Goal: Navigation & Orientation: Understand site structure

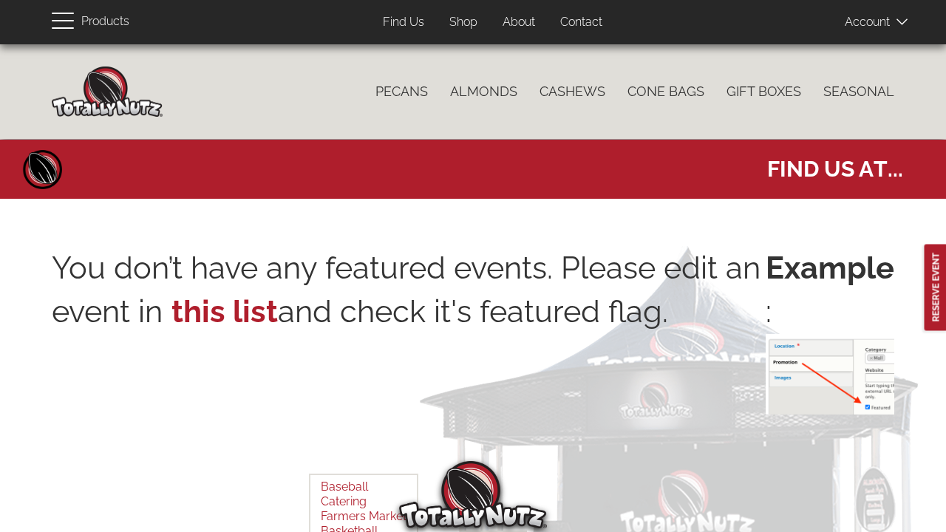
select select
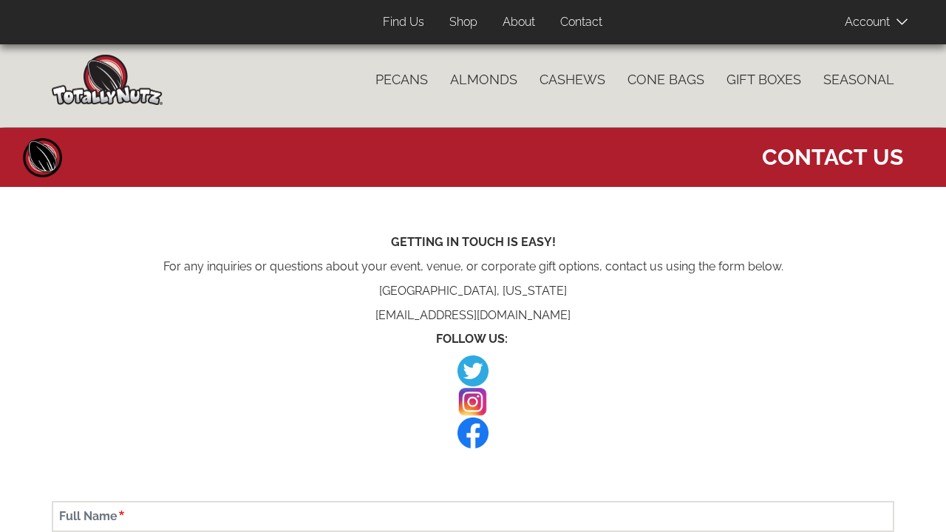
scroll to position [12, 0]
